Goal: Task Accomplishment & Management: Manage account settings

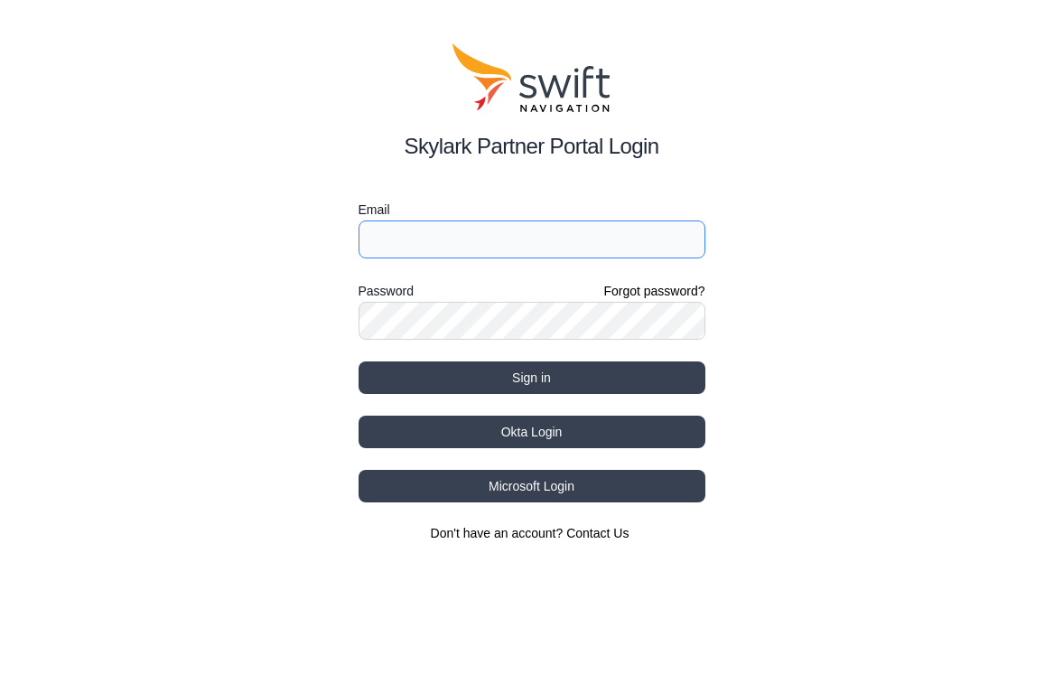
click at [554, 244] on input "Email" at bounding box center [531, 239] width 347 height 38
type input "[EMAIL_ADDRESS][DOMAIN_NAME]"
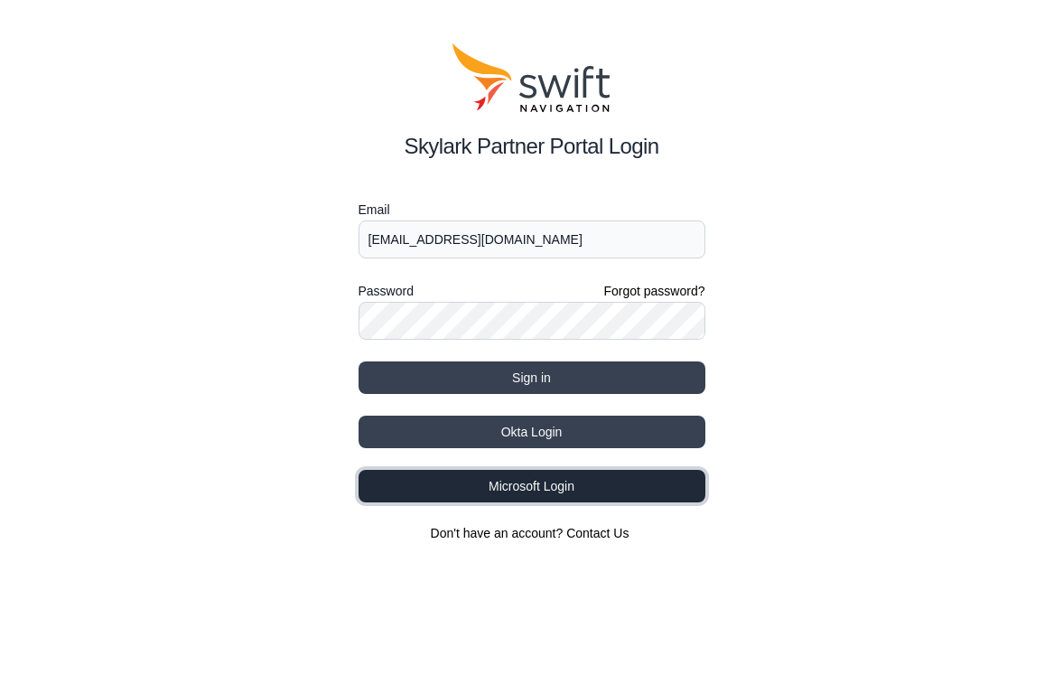
click at [358, 492] on button "Microsoft Login" at bounding box center [531, 486] width 347 height 33
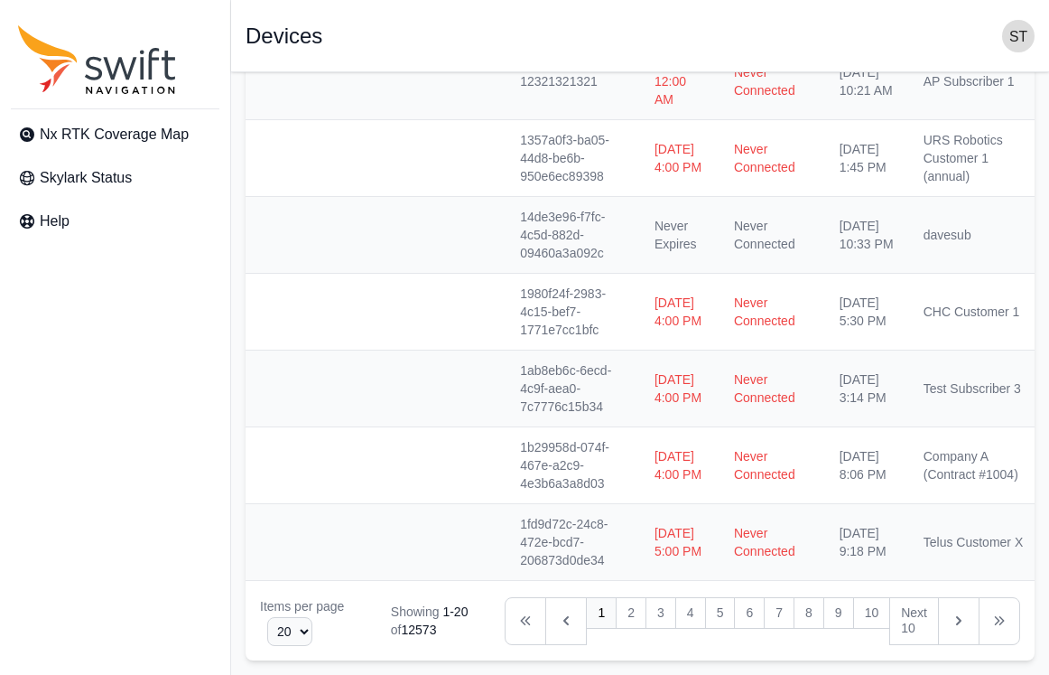
scroll to position [1387, 0]
click at [625, 612] on link "2" at bounding box center [631, 613] width 31 height 33
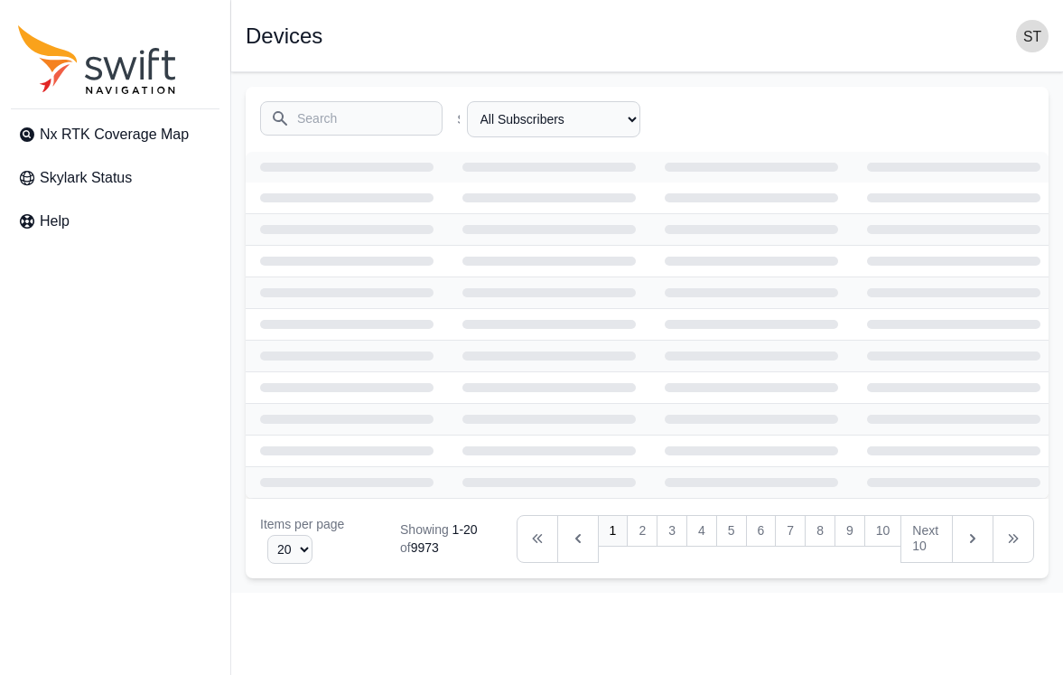
click at [1017, 43] on button "button" at bounding box center [1032, 36] width 33 height 33
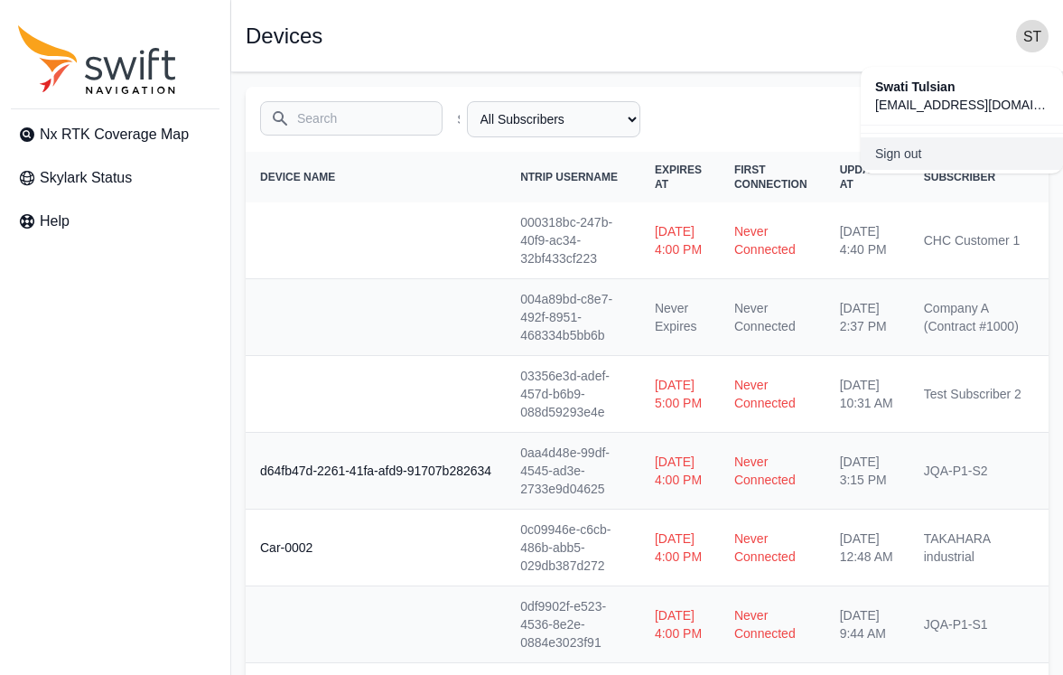
click at [885, 150] on link "Sign out" at bounding box center [962, 153] width 202 height 33
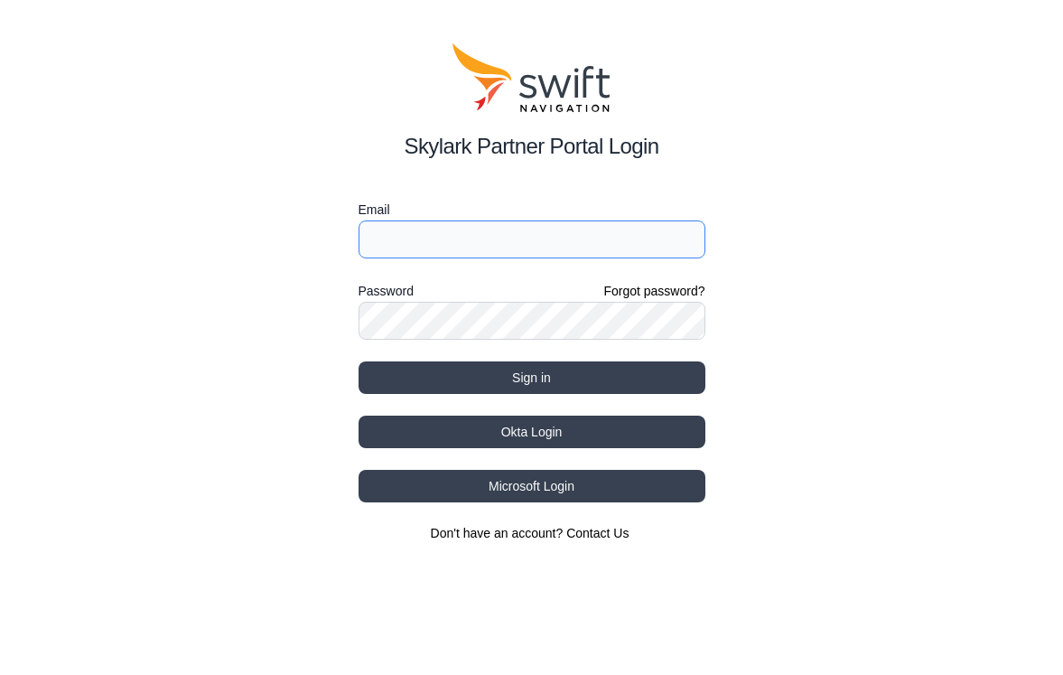
type input "stulsian@swift-nav.com"
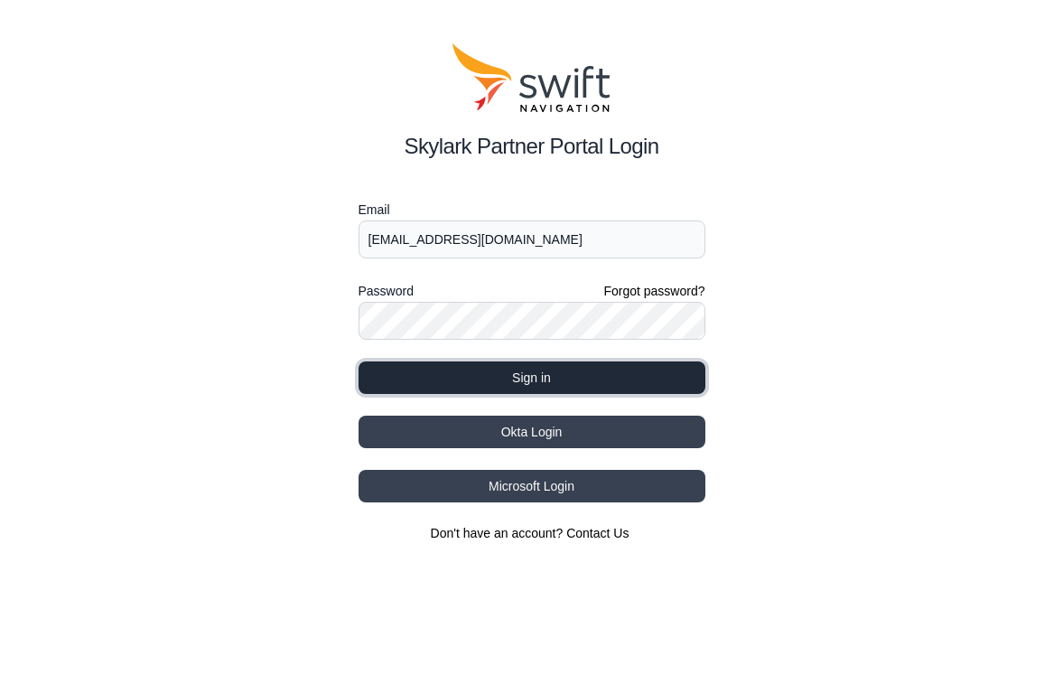
click at [610, 370] on button "Sign in" at bounding box center [531, 377] width 347 height 33
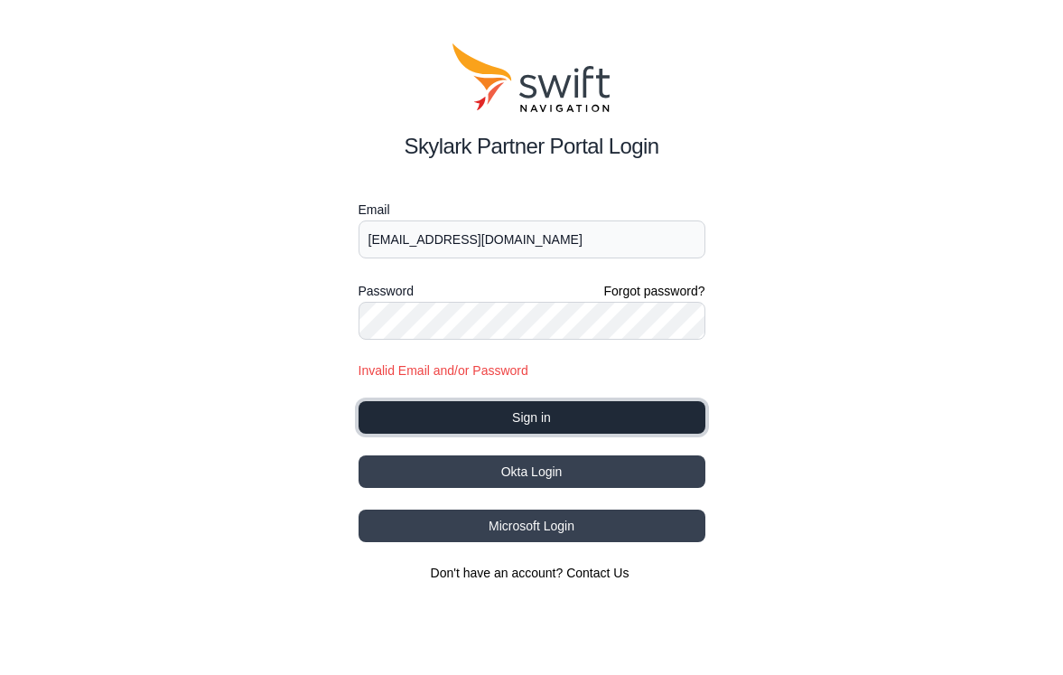
click at [530, 428] on button "Sign in" at bounding box center [531, 417] width 347 height 33
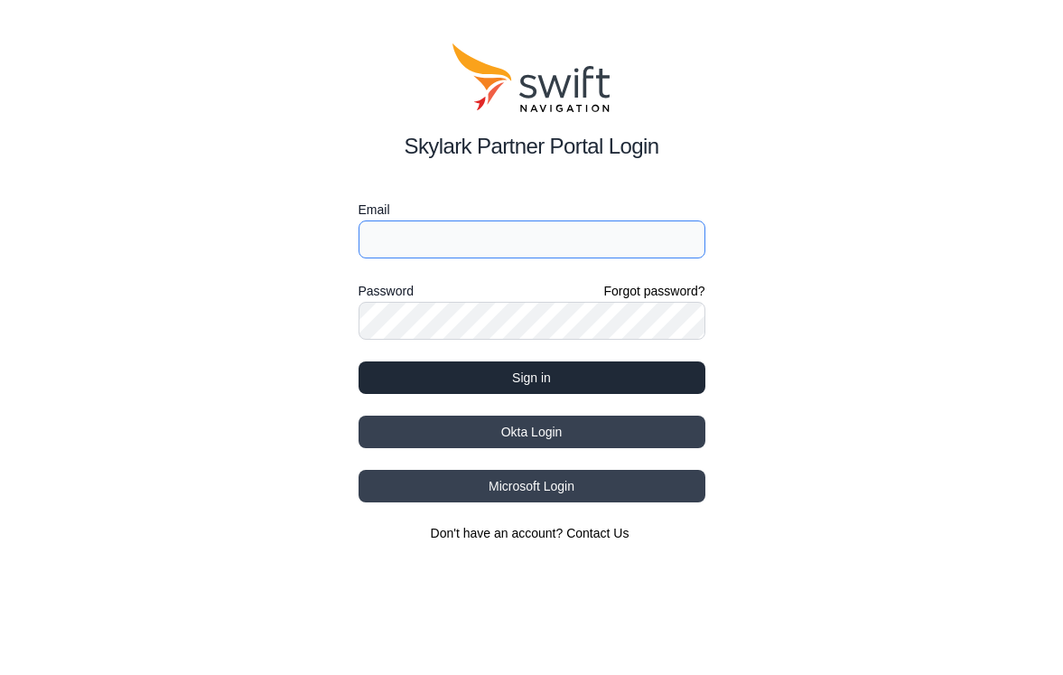
type input "[EMAIL_ADDRESS][DOMAIN_NAME]"
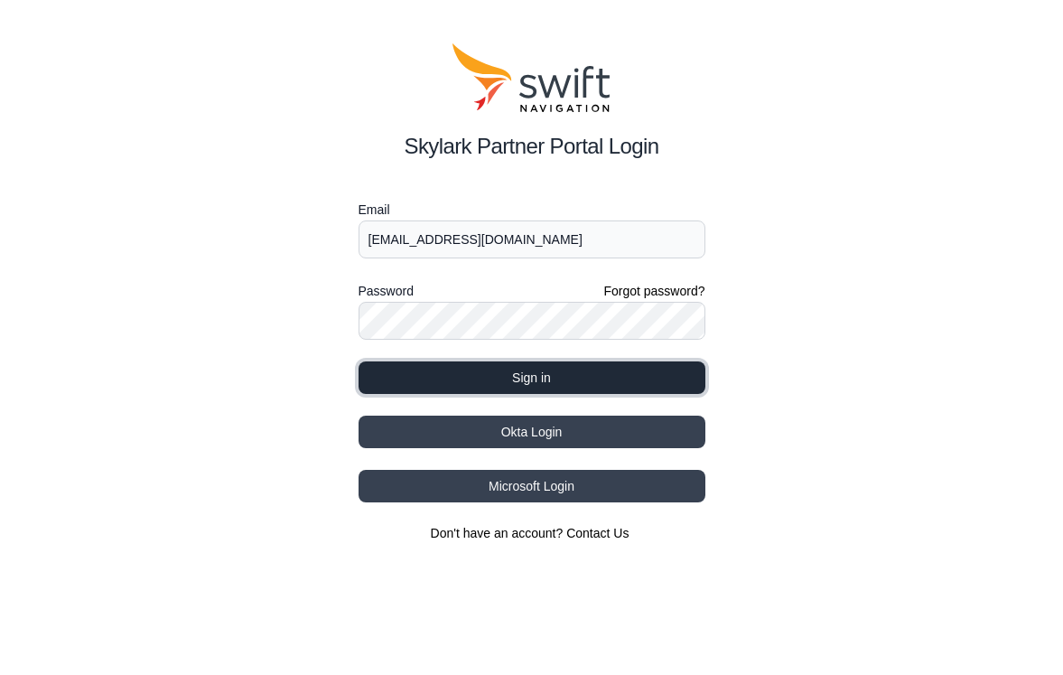
click at [539, 381] on button "Sign in" at bounding box center [531, 377] width 347 height 33
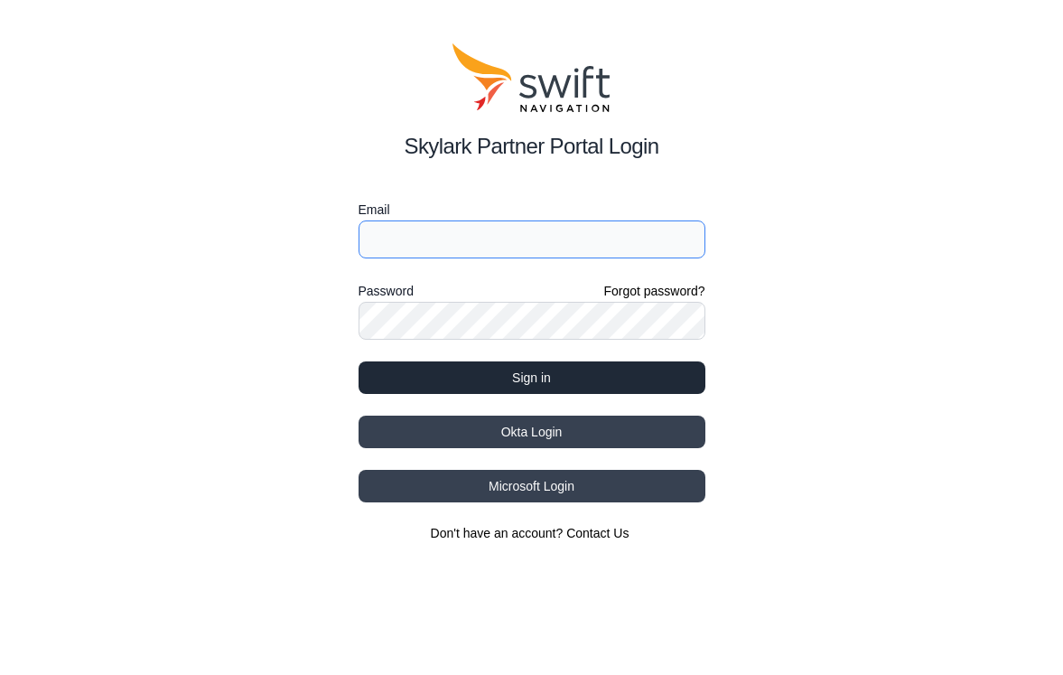
type input "[EMAIL_ADDRESS][DOMAIN_NAME]"
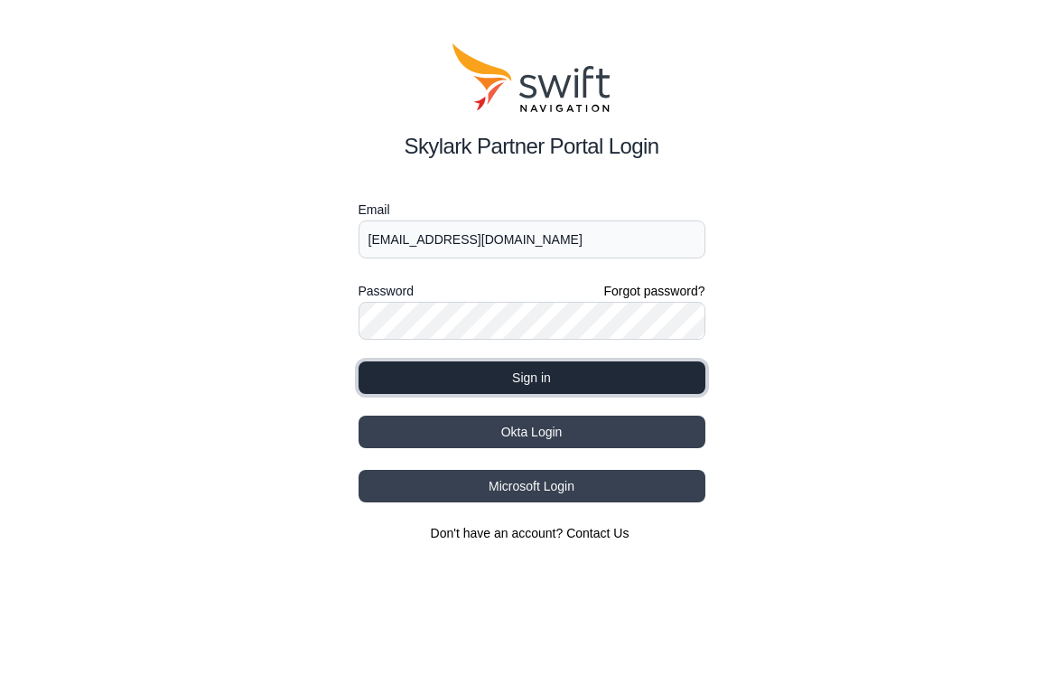
click at [608, 370] on button "Sign in" at bounding box center [531, 377] width 347 height 33
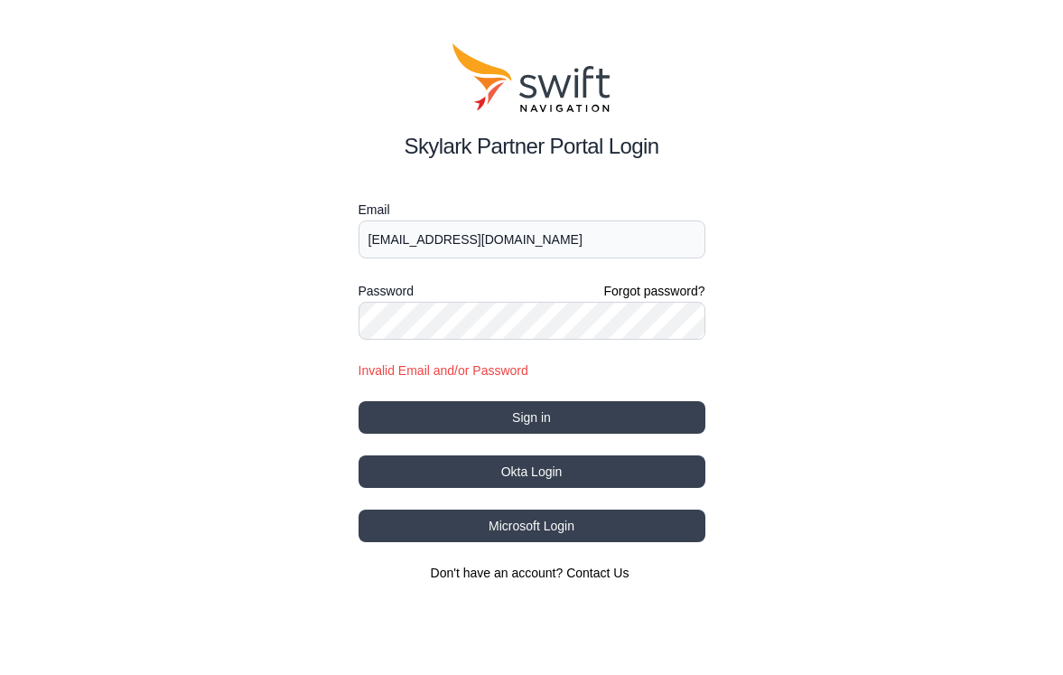
click at [232, 66] on div "Skylark Partner Portal Login Email [EMAIL_ADDRESS][DOMAIN_NAME] Password Forgot…" at bounding box center [531, 312] width 1063 height 625
